Goal: Task Accomplishment & Management: Complete application form

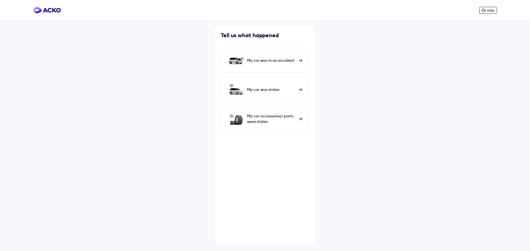
click at [300, 62] on div "My car was in an accident" at bounding box center [265, 60] width 88 height 25
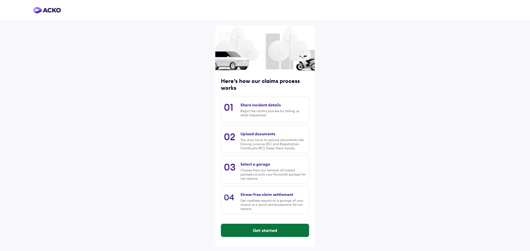
click at [261, 232] on button "Get started" at bounding box center [265, 230] width 88 height 13
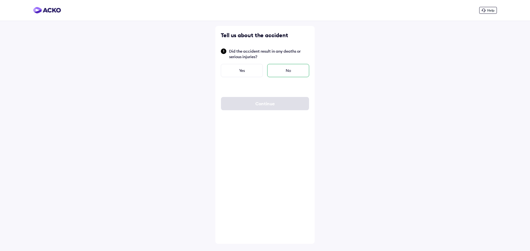
click at [285, 71] on div "No" at bounding box center [288, 70] width 42 height 13
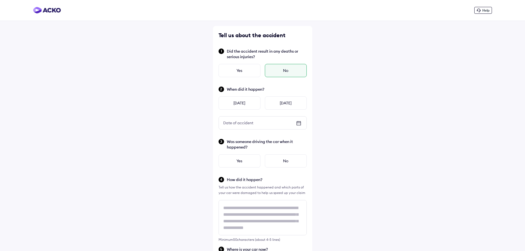
click at [289, 121] on div "Date of accident" at bounding box center [263, 123] width 88 height 13
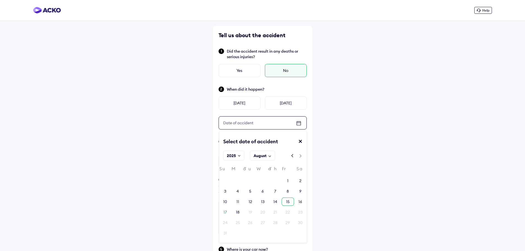
click at [286, 201] on div "15" at bounding box center [288, 202] width 12 height 8
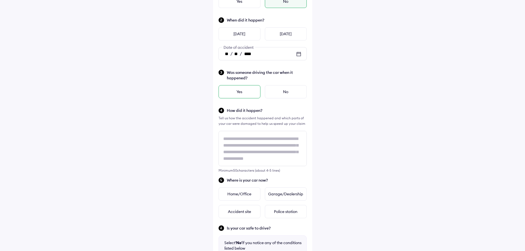
scroll to position [83, 0]
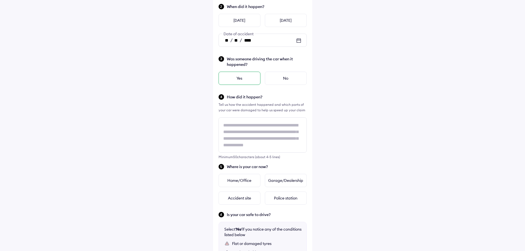
click at [245, 77] on div "Yes" at bounding box center [240, 78] width 42 height 13
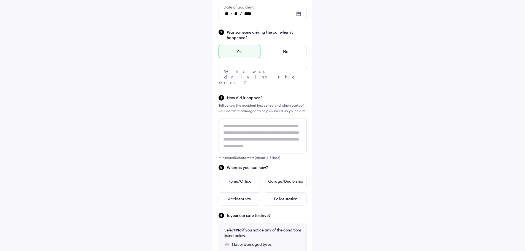
scroll to position [110, 0]
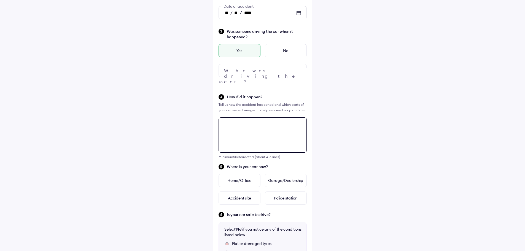
click at [270, 127] on textarea at bounding box center [263, 135] width 88 height 35
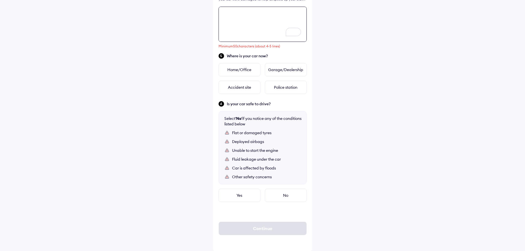
scroll to position [222, 0]
click at [262, 23] on textarea "To enrich screen reader interactions, please activate Accessibility in Grammarl…" at bounding box center [263, 23] width 88 height 35
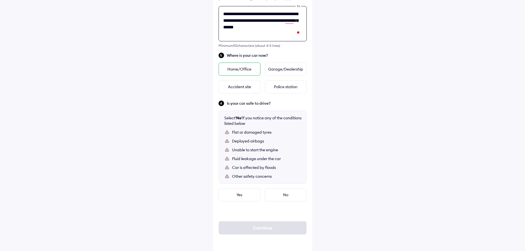
type textarea "**********"
click at [238, 68] on div "Home/Office" at bounding box center [240, 69] width 42 height 13
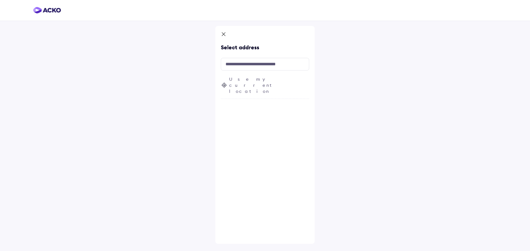
click at [269, 80] on span "Use my current location" at bounding box center [269, 85] width 80 height 18
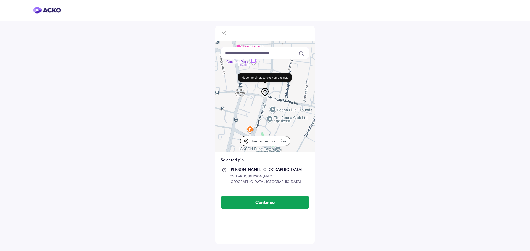
click at [278, 141] on p "Use current location" at bounding box center [268, 141] width 37 height 6
click at [223, 30] on div at bounding box center [264, 33] width 99 height 15
click at [223, 32] on icon at bounding box center [224, 33] width 6 height 7
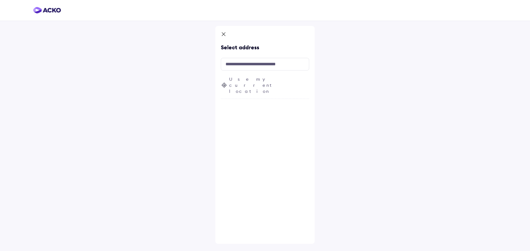
click at [225, 34] on icon at bounding box center [224, 34] width 6 height 7
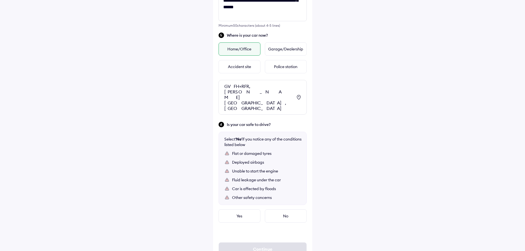
scroll to position [247, 0]
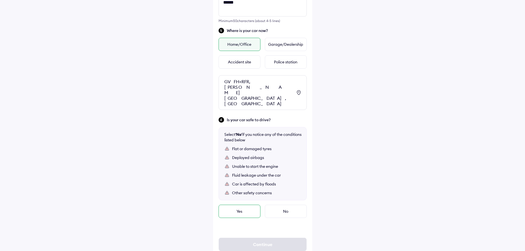
drag, startPoint x: 233, startPoint y: 196, endPoint x: 238, endPoint y: 200, distance: 6.7
click at [233, 205] on div "Yes" at bounding box center [240, 211] width 42 height 13
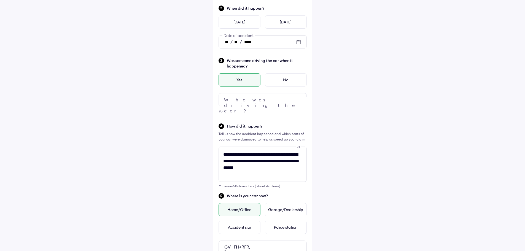
scroll to position [1, 0]
click at [288, 102] on div at bounding box center [263, 99] width 88 height 13
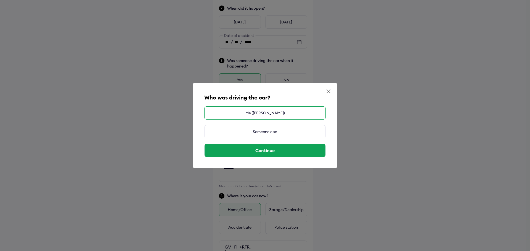
click at [292, 119] on div "Me (PRAMOD AMONKAR)" at bounding box center [264, 112] width 121 height 13
click at [295, 114] on div "Me (PRAMOD AMONKAR)" at bounding box center [264, 112] width 121 height 13
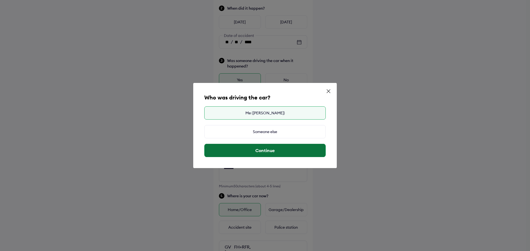
click at [280, 147] on button "Continue" at bounding box center [264, 150] width 121 height 13
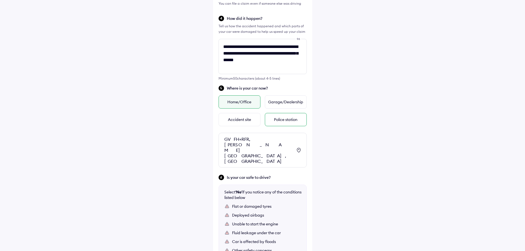
scroll to position [247, 0]
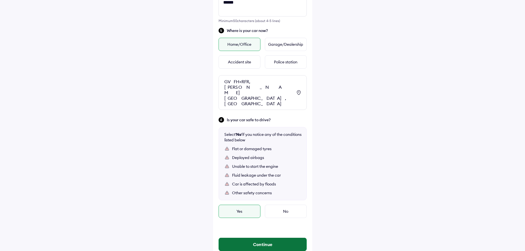
click at [255, 238] on button "Continue" at bounding box center [263, 244] width 88 height 13
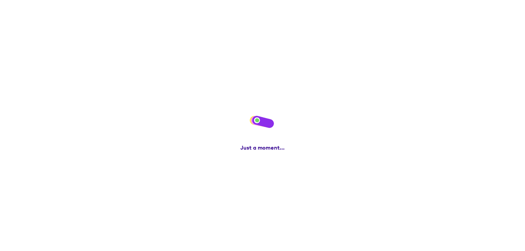
scroll to position [0, 0]
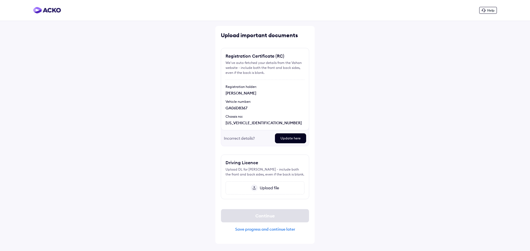
click at [276, 186] on span "Upload file" at bounding box center [268, 188] width 22 height 5
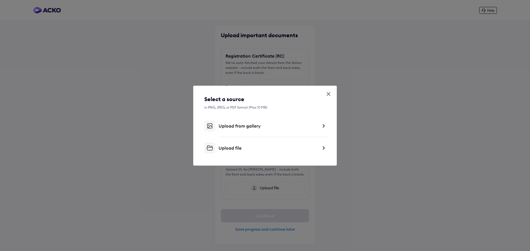
click at [260, 148] on div "Upload file" at bounding box center [267, 148] width 99 height 6
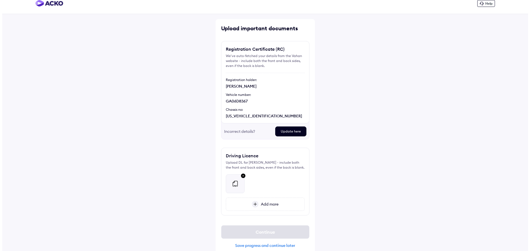
scroll to position [14, 0]
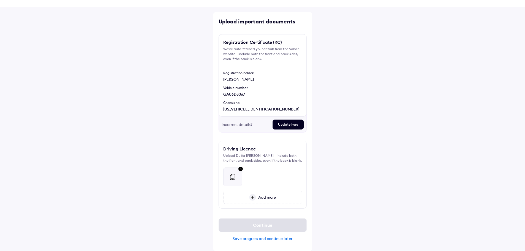
click at [254, 196] on img at bounding box center [252, 197] width 7 height 7
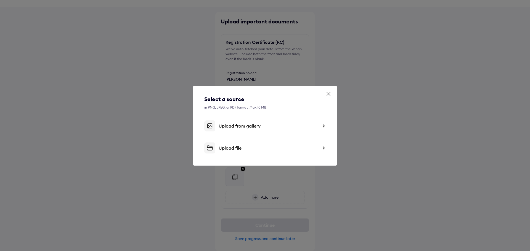
click at [326, 93] on icon at bounding box center [328, 94] width 6 height 6
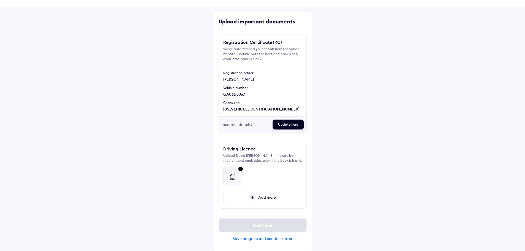
click at [243, 169] on img at bounding box center [240, 169] width 7 height 7
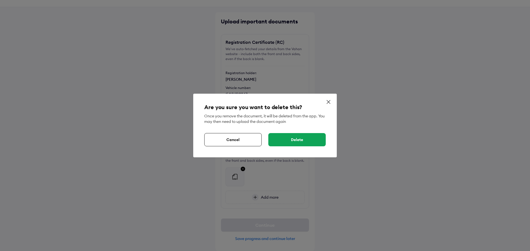
click at [287, 140] on div "Delete" at bounding box center [296, 139] width 57 height 13
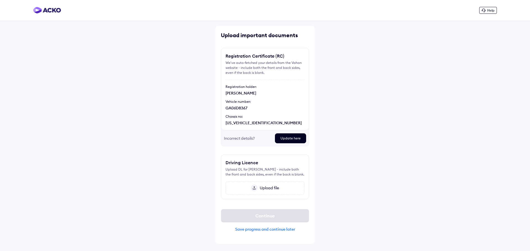
click at [259, 188] on span "Upload file" at bounding box center [268, 188] width 22 height 5
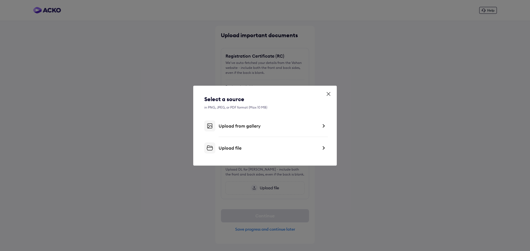
click at [254, 127] on div "Upload from gallery" at bounding box center [267, 126] width 99 height 6
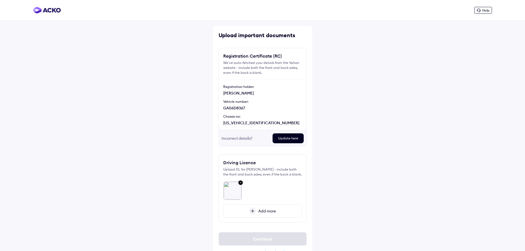
scroll to position [14, 0]
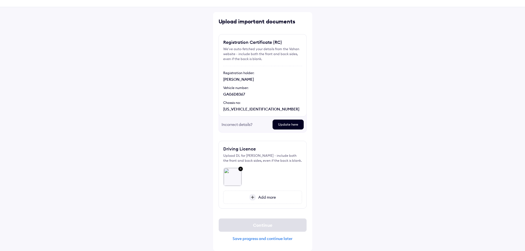
click at [274, 195] on div "Add more" at bounding box center [262, 197] width 79 height 13
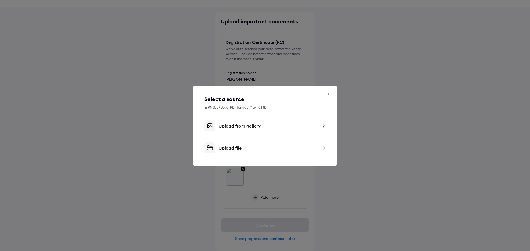
click at [225, 130] on div "Upload from gallery" at bounding box center [264, 126] width 121 height 11
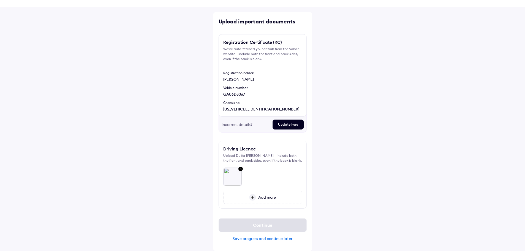
scroll to position [0, 0]
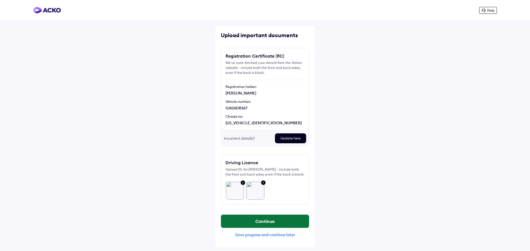
click at [273, 219] on button "Continue" at bounding box center [265, 221] width 88 height 13
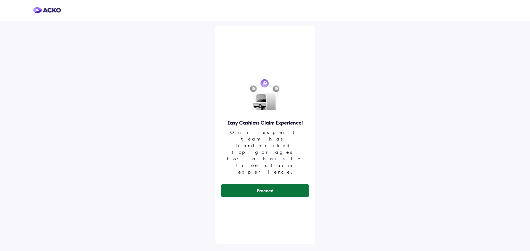
click at [274, 184] on button "Proceed" at bounding box center [265, 190] width 88 height 13
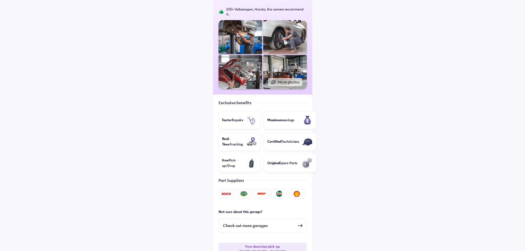
scroll to position [99, 0]
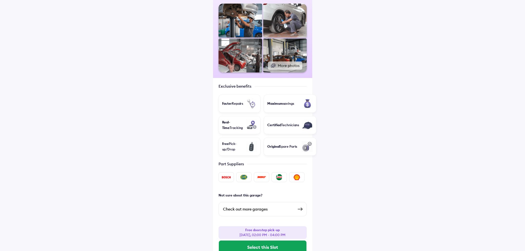
click at [291, 206] on div "Check out more garages" at bounding box center [258, 209] width 71 height 7
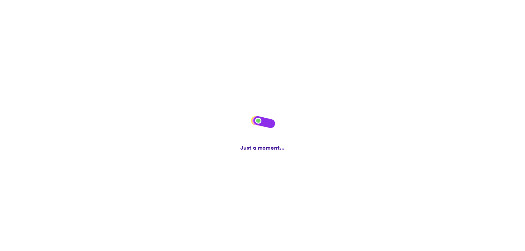
scroll to position [0, 0]
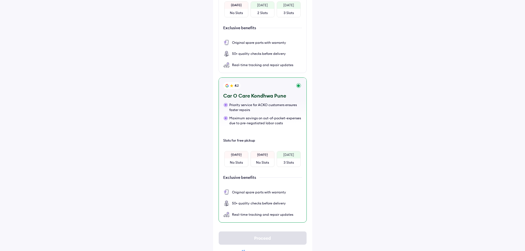
scroll to position [144, 0]
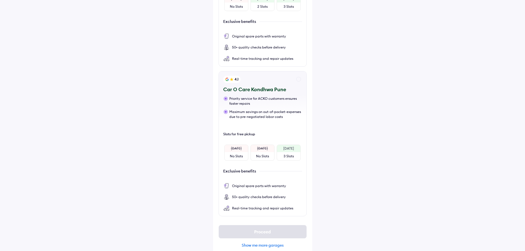
click at [267, 243] on div "Show me more garages" at bounding box center [263, 245] width 88 height 5
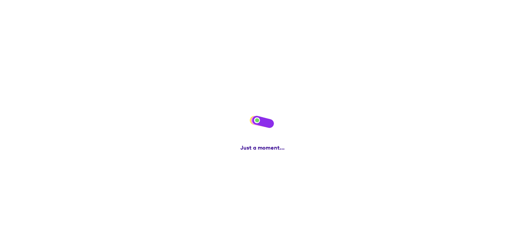
scroll to position [0, 0]
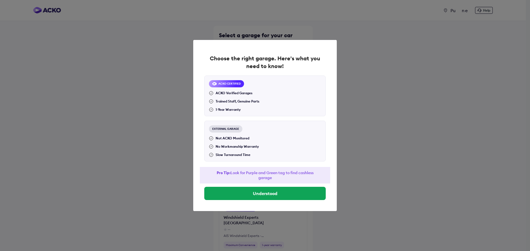
click at [227, 129] on div "EXTERNAL GARAGE" at bounding box center [225, 128] width 33 height 7
click at [274, 191] on button "Understood" at bounding box center [264, 193] width 121 height 13
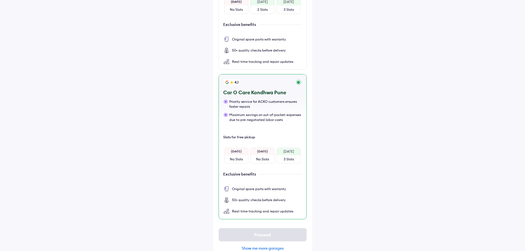
scroll to position [144, 0]
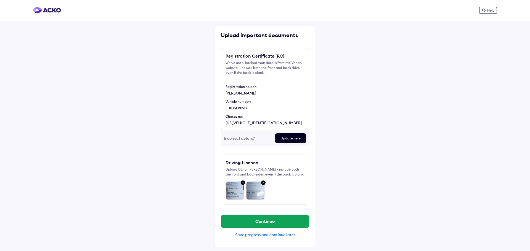
click at [267, 235] on div "Save progress and continue later" at bounding box center [265, 235] width 88 height 5
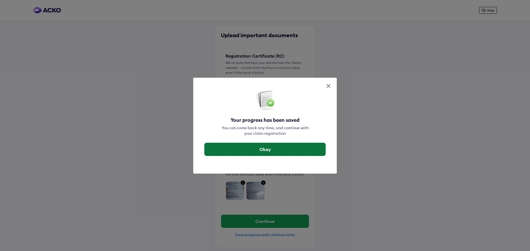
click at [277, 146] on button "Okay" at bounding box center [264, 149] width 121 height 13
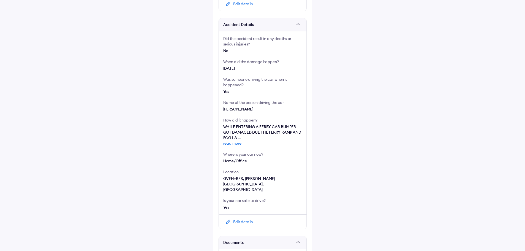
scroll to position [110, 0]
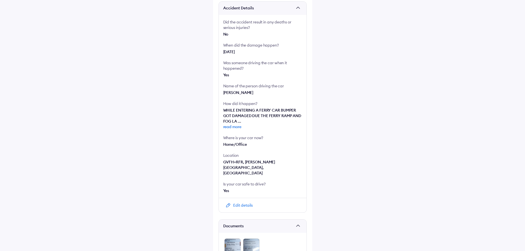
click at [242, 203] on div "Edit details" at bounding box center [243, 206] width 20 height 6
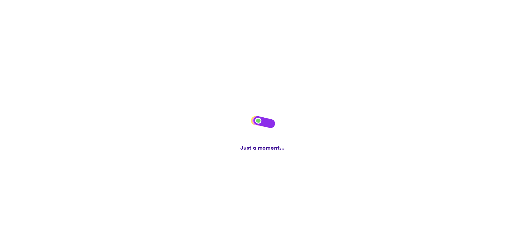
scroll to position [0, 0]
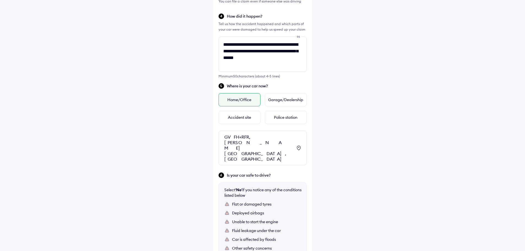
scroll to position [193, 0]
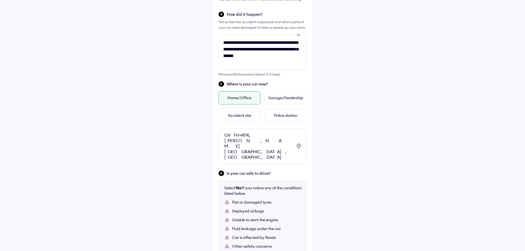
click at [300, 143] on icon at bounding box center [299, 146] width 7 height 7
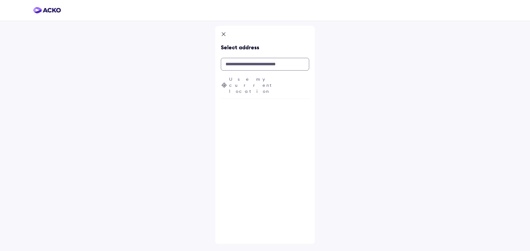
click at [271, 68] on input "text" at bounding box center [265, 64] width 88 height 13
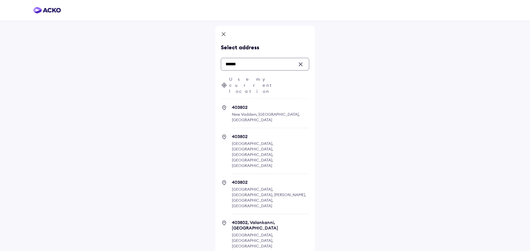
click at [249, 220] on span "403802, Valankanni, Sasmolem Mormugao, Goa, India" at bounding box center [270, 237] width 77 height 34
type input "******"
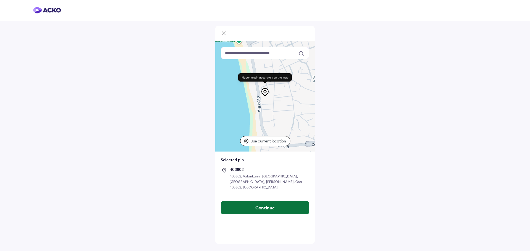
click at [269, 202] on button "Continue" at bounding box center [265, 207] width 88 height 13
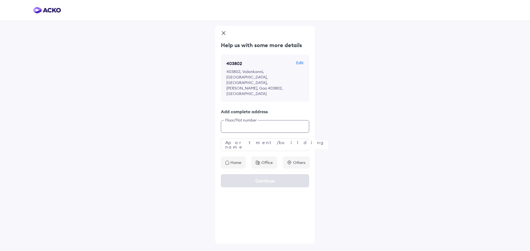
click at [254, 120] on input "text" at bounding box center [265, 126] width 88 height 13
click at [259, 138] on input "text" at bounding box center [265, 144] width 88 height 13
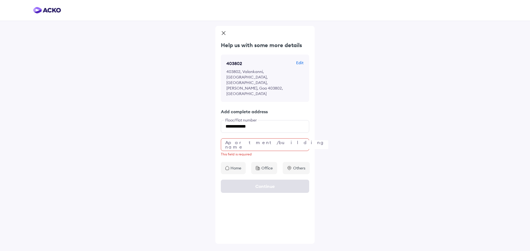
click at [218, 144] on div "**********" at bounding box center [264, 107] width 99 height 133
drag, startPoint x: 274, startPoint y: 119, endPoint x: 225, endPoint y: 116, distance: 48.9
click at [225, 120] on input "**********" at bounding box center [265, 126] width 88 height 13
paste input "**********"
type input "**********"
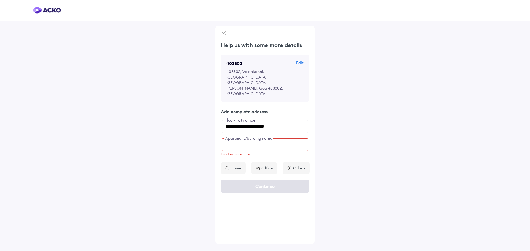
click at [242, 138] on input "text" at bounding box center [265, 144] width 88 height 13
click at [274, 138] on input "text" at bounding box center [265, 144] width 88 height 13
paste input "**********"
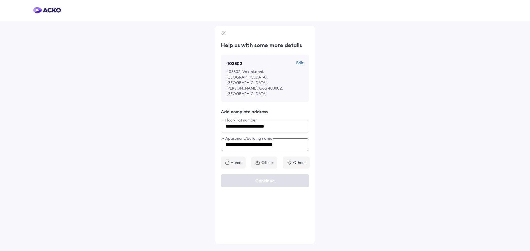
type input "**********"
click at [236, 160] on p "Home" at bounding box center [235, 163] width 11 height 6
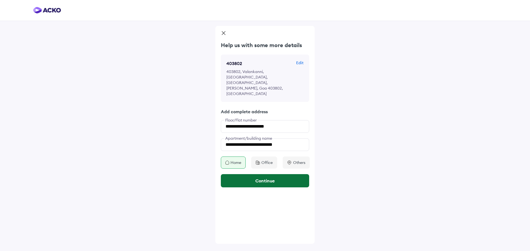
click at [265, 174] on button "Continue" at bounding box center [265, 180] width 88 height 13
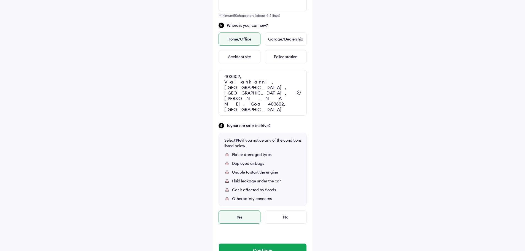
scroll to position [252, 0]
click at [270, 244] on button "Continue" at bounding box center [263, 250] width 88 height 13
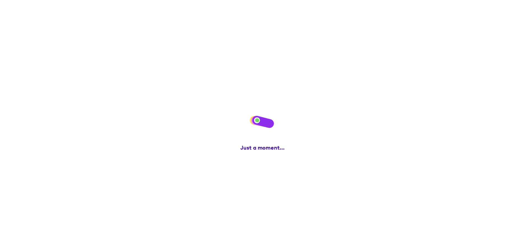
scroll to position [0, 0]
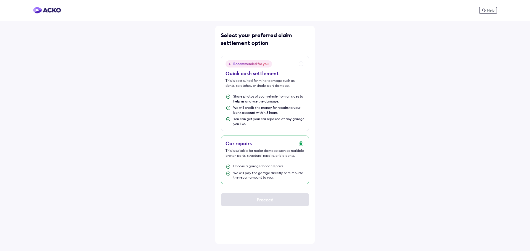
click at [300, 145] on div "Car repairs This is suitable for major damage such as multiple broken parts, st…" at bounding box center [265, 160] width 88 height 49
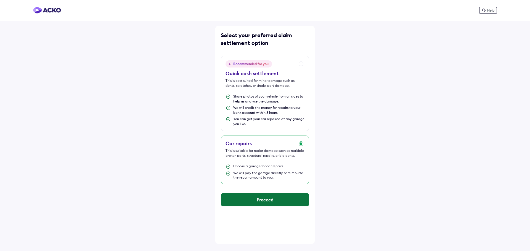
click at [275, 197] on button "Proceed" at bounding box center [265, 199] width 88 height 13
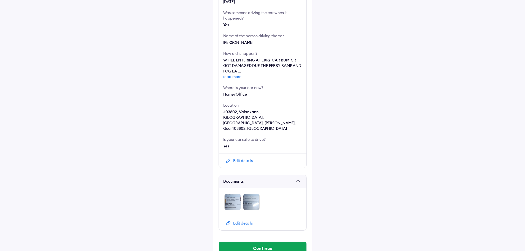
scroll to position [214, 0]
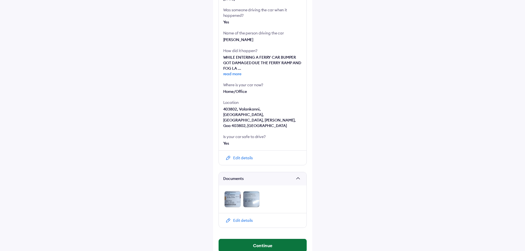
click at [270, 239] on button "Continue" at bounding box center [263, 245] width 88 height 13
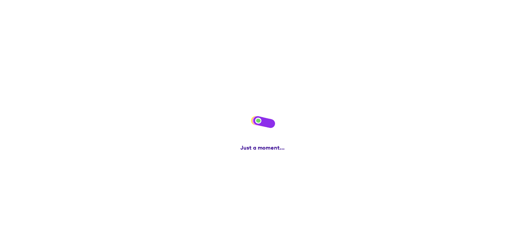
scroll to position [0, 0]
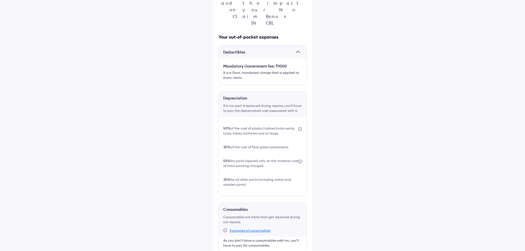
scroll to position [108, 0]
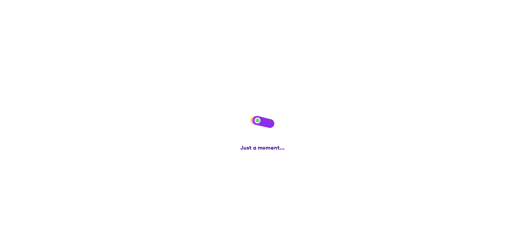
scroll to position [0, 0]
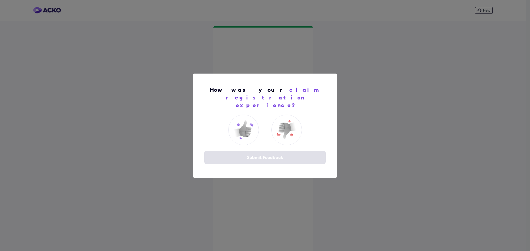
click at [260, 151] on div "Submit Feedback" at bounding box center [264, 157] width 121 height 13
click at [246, 128] on img at bounding box center [243, 130] width 22 height 22
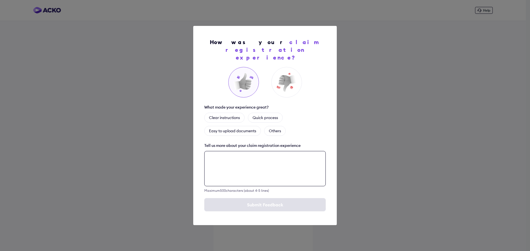
click at [275, 165] on textarea at bounding box center [264, 168] width 121 height 35
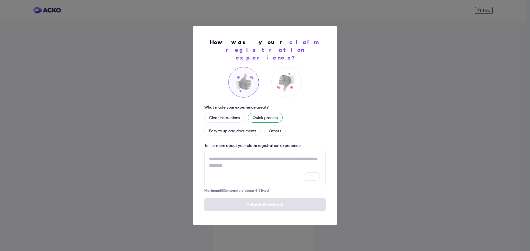
click at [266, 113] on div "Quick process" at bounding box center [265, 118] width 35 height 10
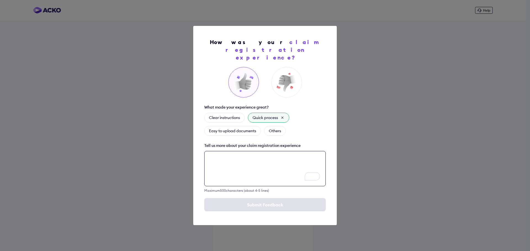
click at [273, 161] on textarea "To enrich screen reader interactions, please activate Accessibility in Grammarl…" at bounding box center [264, 168] width 121 height 35
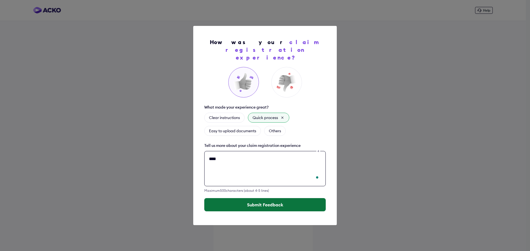
type textarea "****"
click at [265, 201] on button "Submit Feedback" at bounding box center [264, 204] width 121 height 13
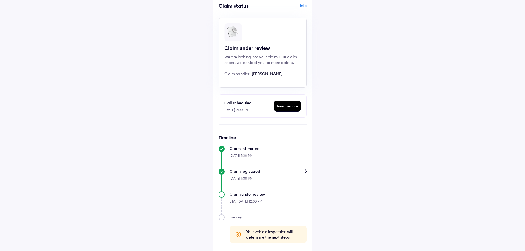
scroll to position [31, 0]
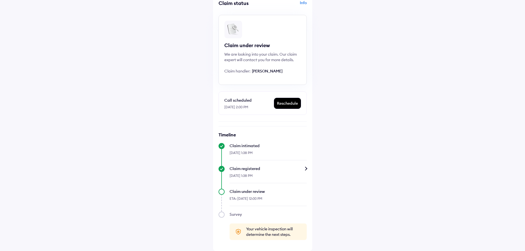
click at [307, 170] on div "Claim registered" at bounding box center [268, 169] width 77 height 6
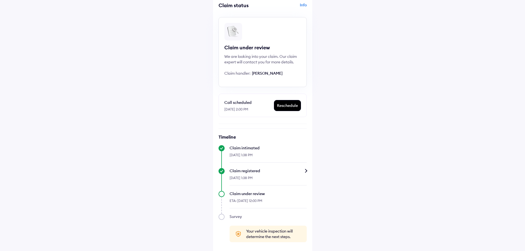
scroll to position [31, 0]
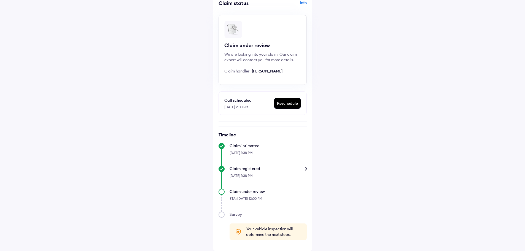
click at [72, 38] on div "Help Claim status Info Claim under review We are looking into your claim. Our c…" at bounding box center [262, 110] width 525 height 282
